Goal: Task Accomplishment & Management: Manage account settings

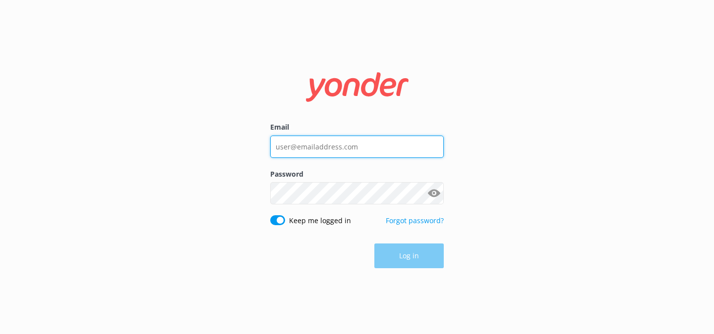
click at [312, 150] on input "Email" at bounding box center [356, 147] width 173 height 22
type input "[EMAIL_ADDRESS][DOMAIN_NAME]"
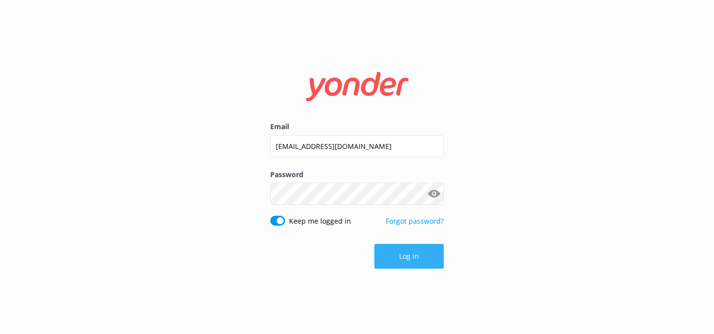
click at [393, 253] on button "Log in" at bounding box center [408, 256] width 69 height 25
